Goal: Task Accomplishment & Management: Manage account settings

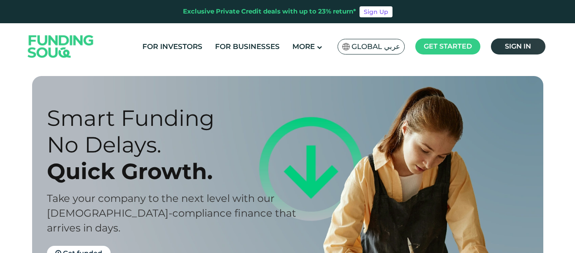
click at [512, 47] on span "Sign in" at bounding box center [518, 46] width 26 height 8
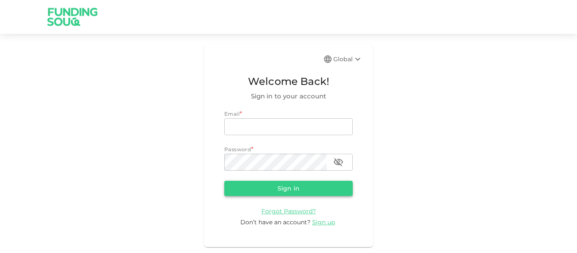
type input "[EMAIL_ADDRESS][PERSON_NAME][DOMAIN_NAME]"
click at [276, 195] on button "Sign in" at bounding box center [288, 188] width 128 height 15
